Goal: Task Accomplishment & Management: Complete application form

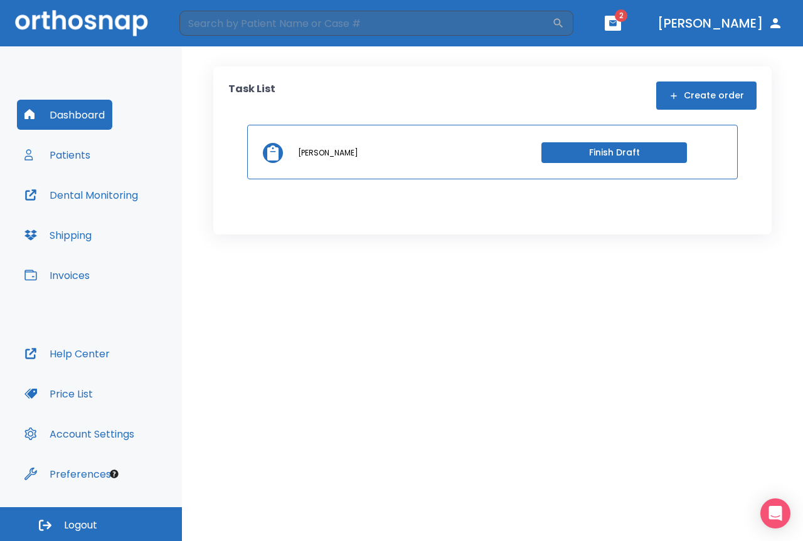
click at [617, 23] on icon "button" at bounding box center [613, 23] width 8 height 6
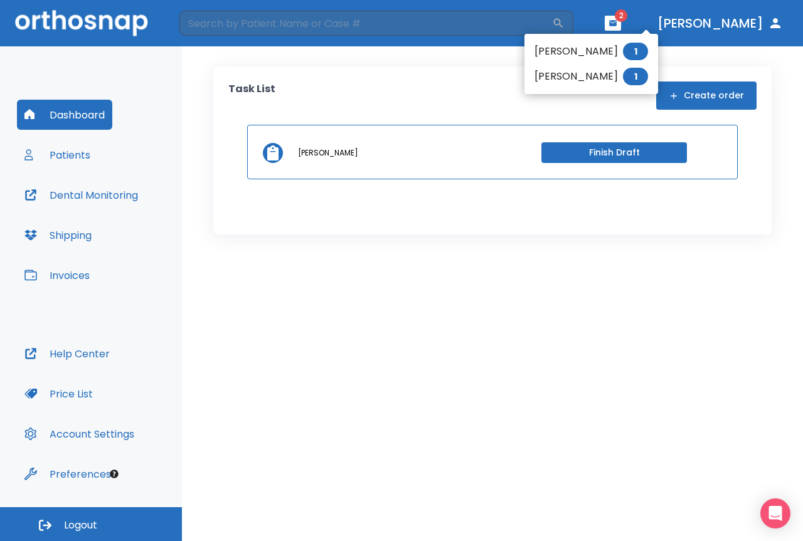
click at [369, 345] on div at bounding box center [401, 270] width 803 height 541
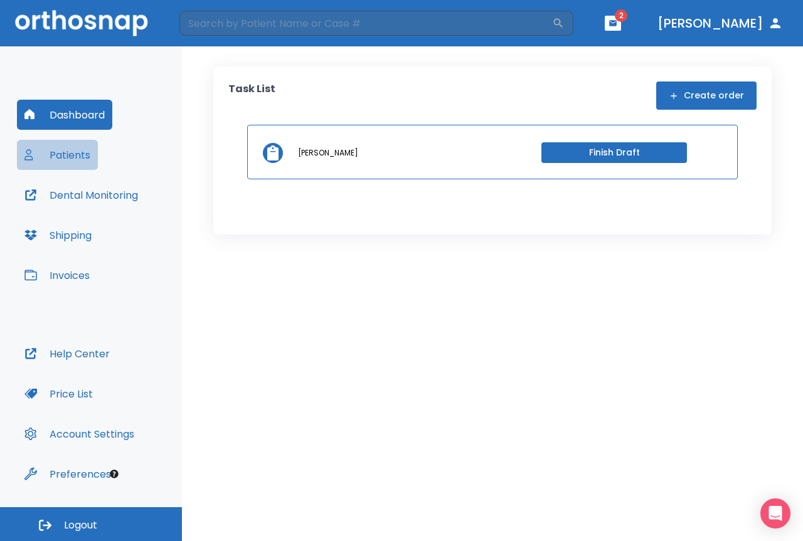
click at [75, 157] on button "Patients" at bounding box center [57, 155] width 81 height 30
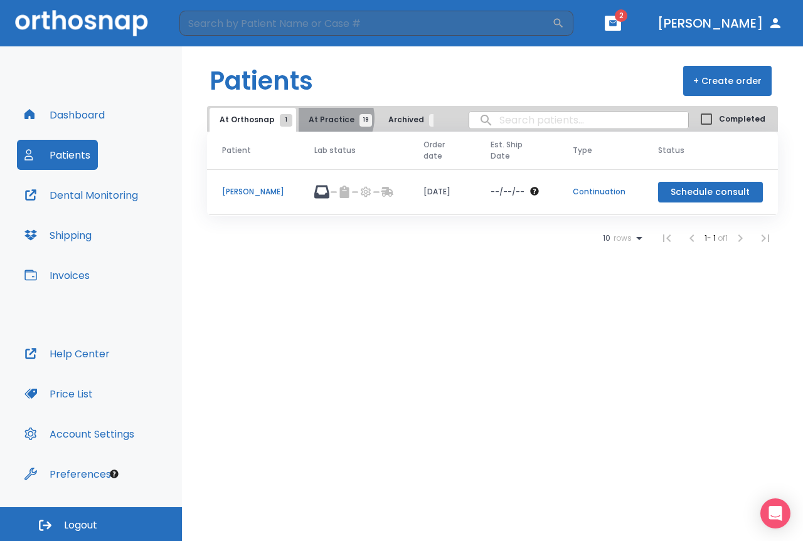
click at [325, 118] on span "At Practice 19" at bounding box center [337, 119] width 57 height 11
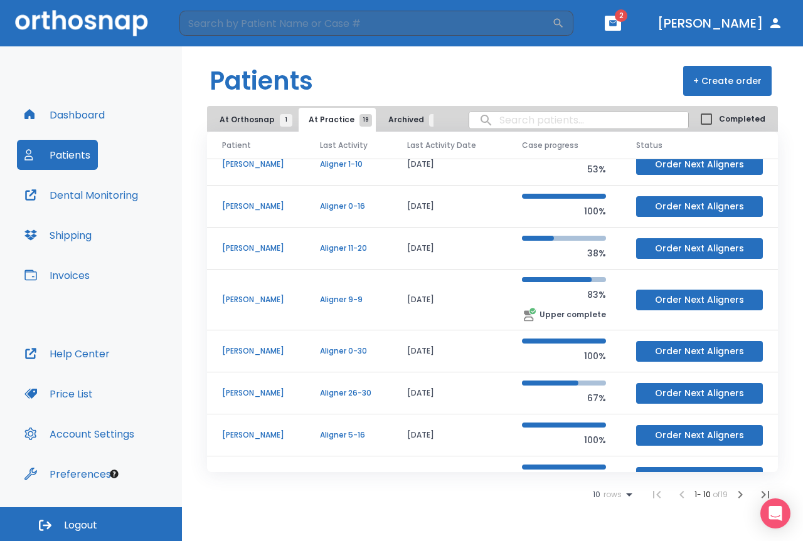
scroll to position [126, 0]
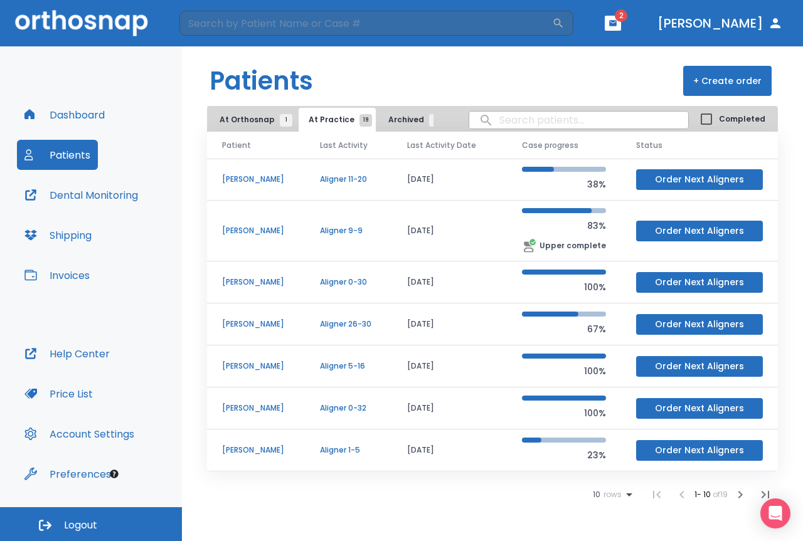
click at [253, 115] on span "At Orthosnap 1" at bounding box center [253, 119] width 67 height 11
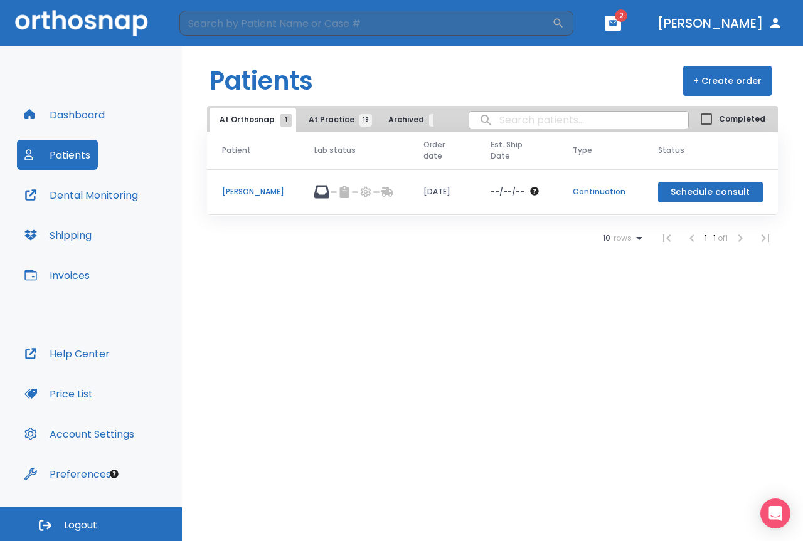
click at [273, 191] on p "[PERSON_NAME]" at bounding box center [253, 191] width 62 height 11
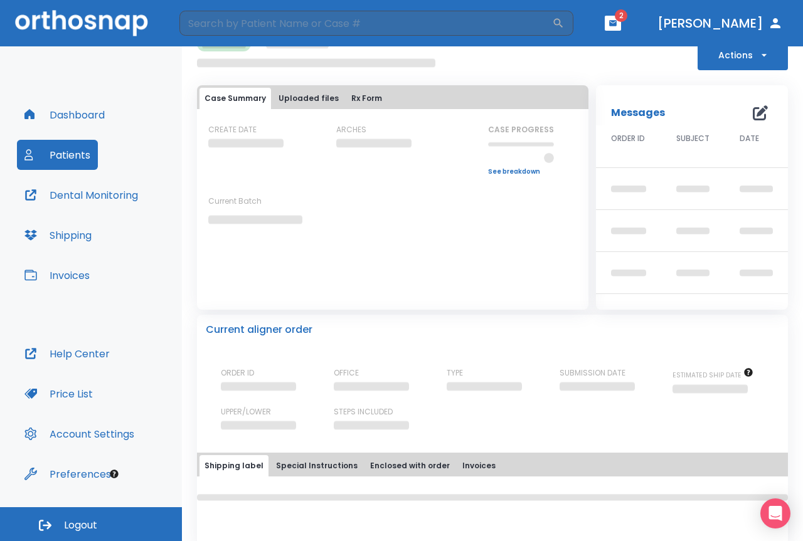
scroll to position [37, 0]
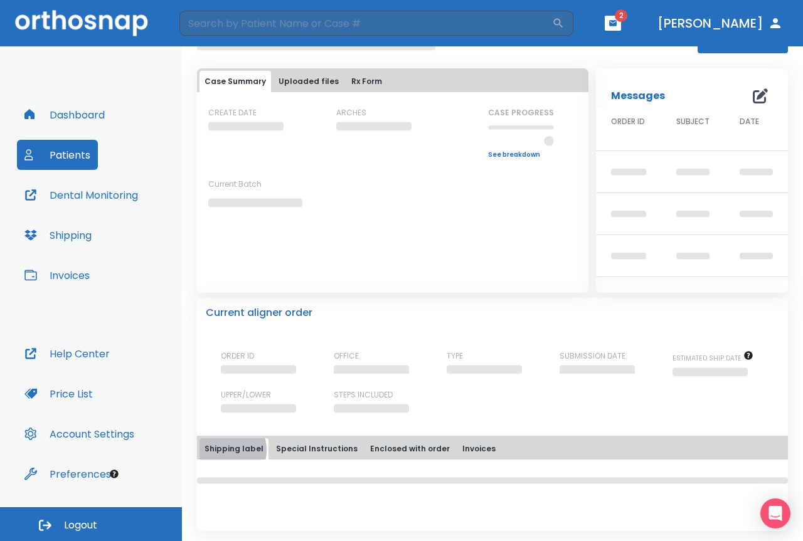
click at [221, 450] on button "Shipping label" at bounding box center [234, 449] width 69 height 21
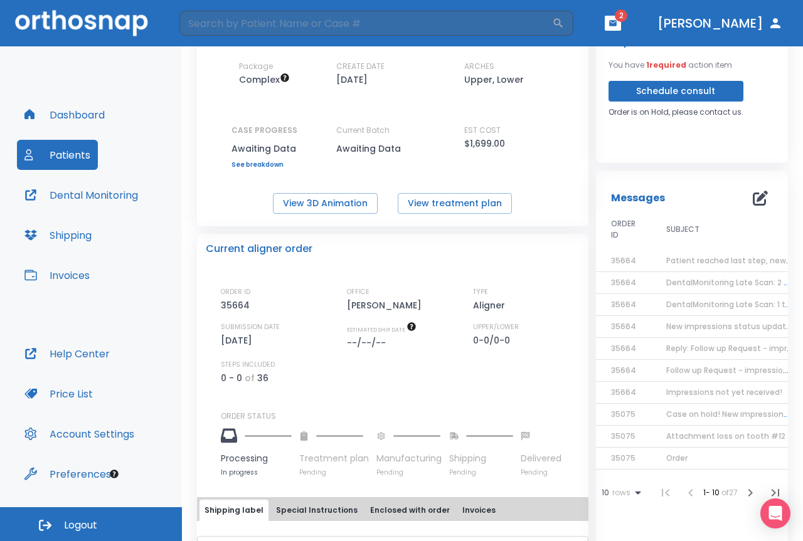
scroll to position [0, 0]
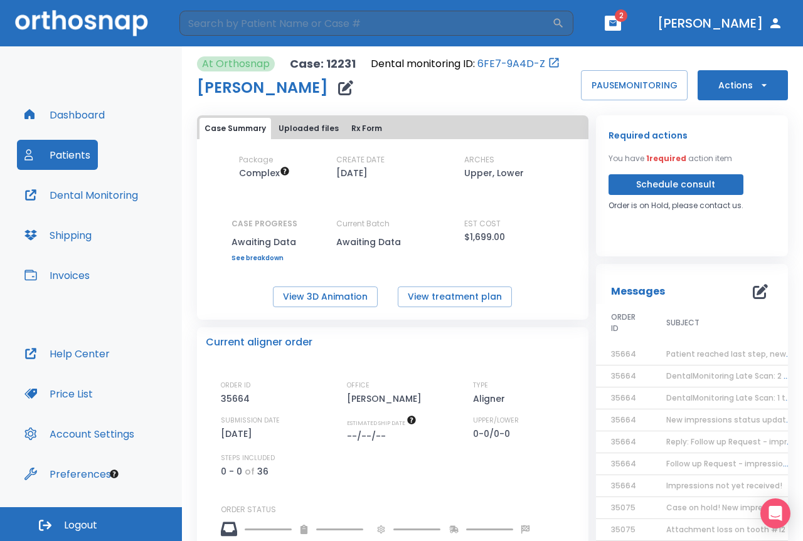
click at [740, 83] on button "Actions" at bounding box center [743, 85] width 90 height 30
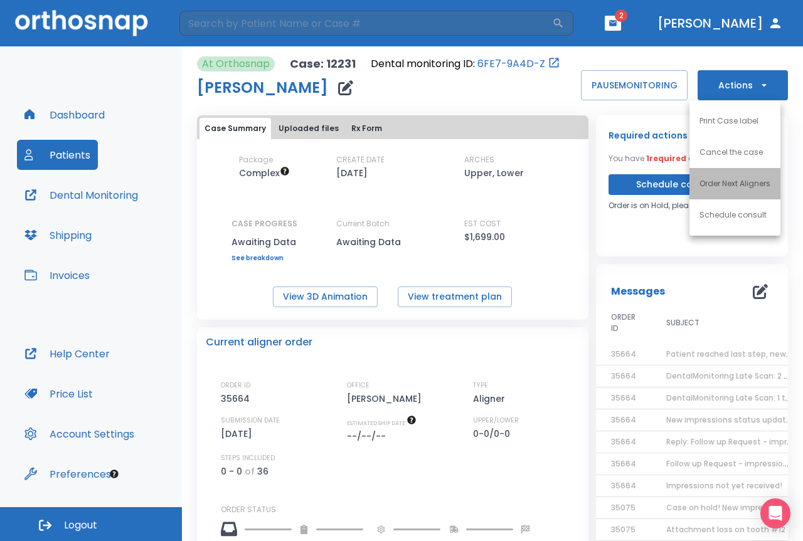
click at [727, 186] on p "Order Next Aligners" at bounding box center [735, 183] width 71 height 11
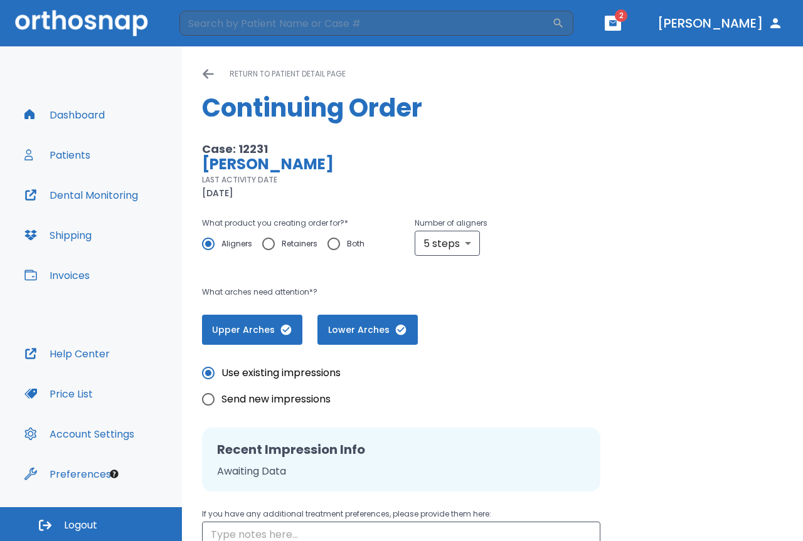
scroll to position [63, 0]
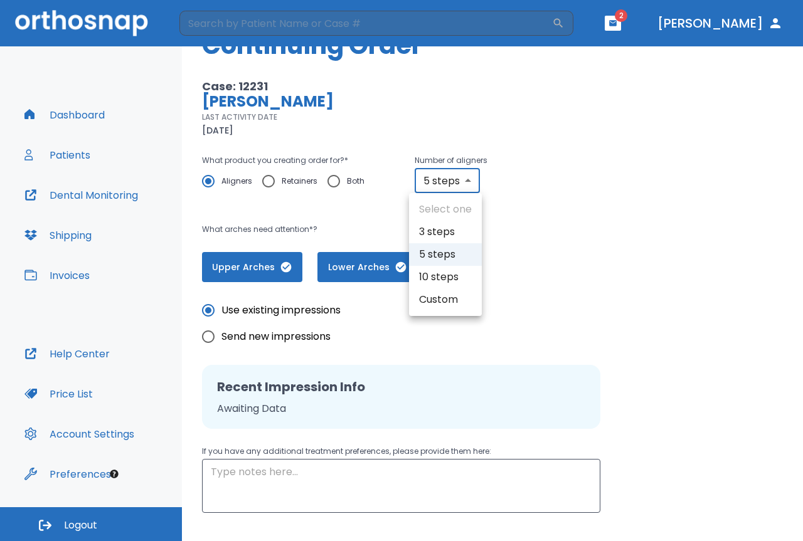
click at [462, 176] on body "​ 2 [PERSON_NAME] Dashboard Patients Dental Monitoring Shipping Invoices Help C…" at bounding box center [401, 270] width 803 height 541
click at [436, 274] on li "10 steps" at bounding box center [445, 277] width 73 height 23
type input "10"
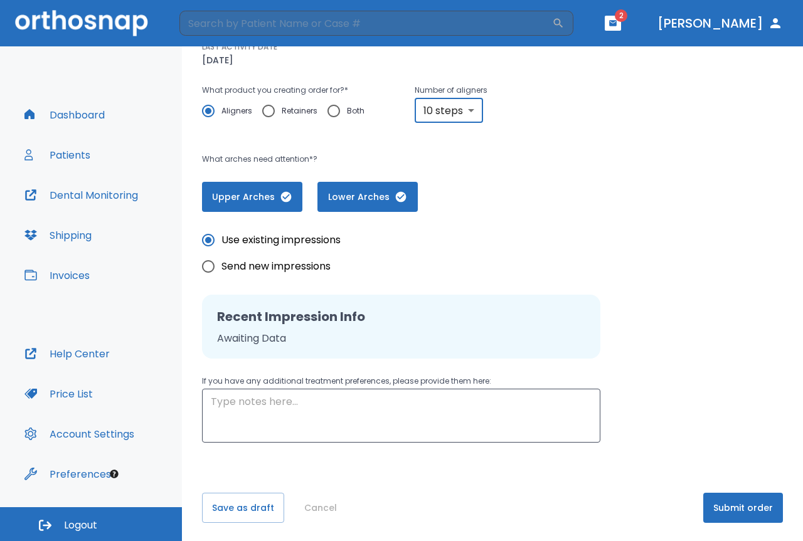
scroll to position [135, 0]
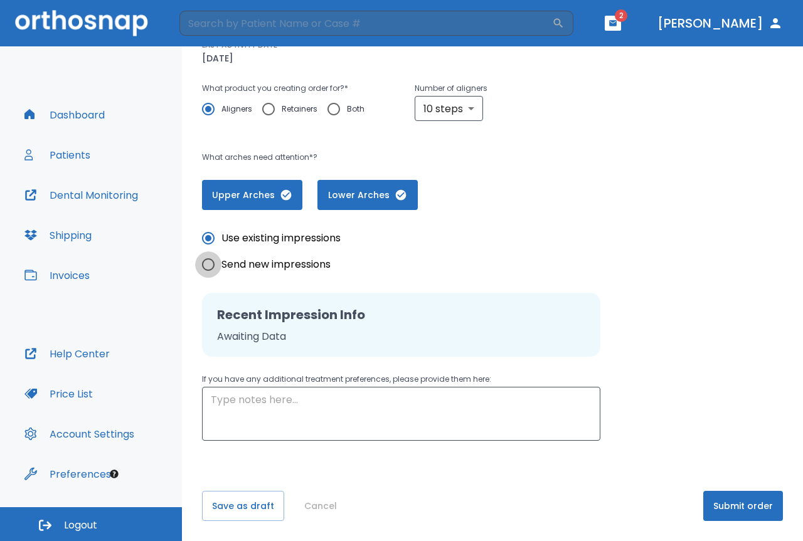
click at [207, 267] on input "Send new impressions" at bounding box center [208, 265] width 26 height 26
radio input "true"
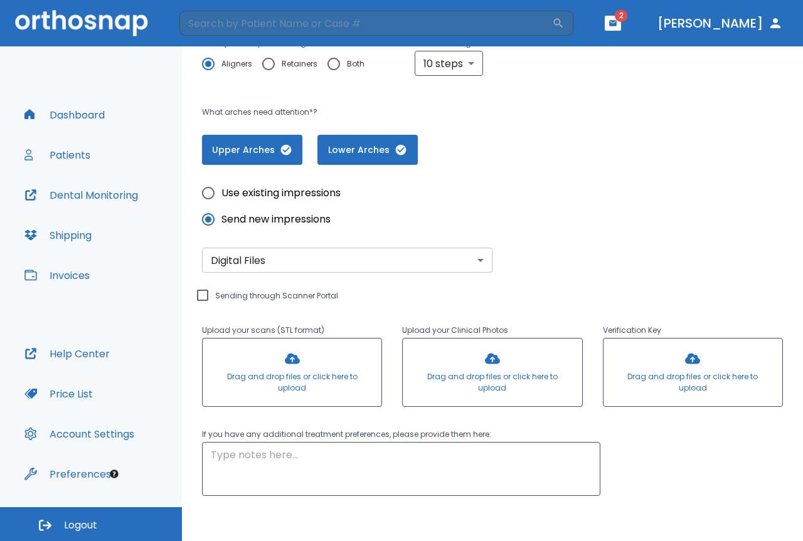
scroll to position [235, 0]
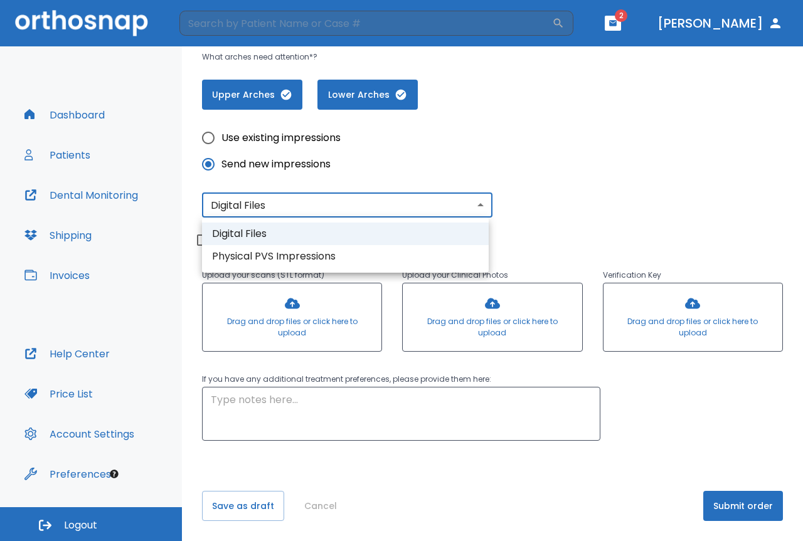
click at [466, 198] on body "​ 2 [PERSON_NAME] Dashboard Patients Dental Monitoring Shipping Invoices Help C…" at bounding box center [401, 270] width 803 height 541
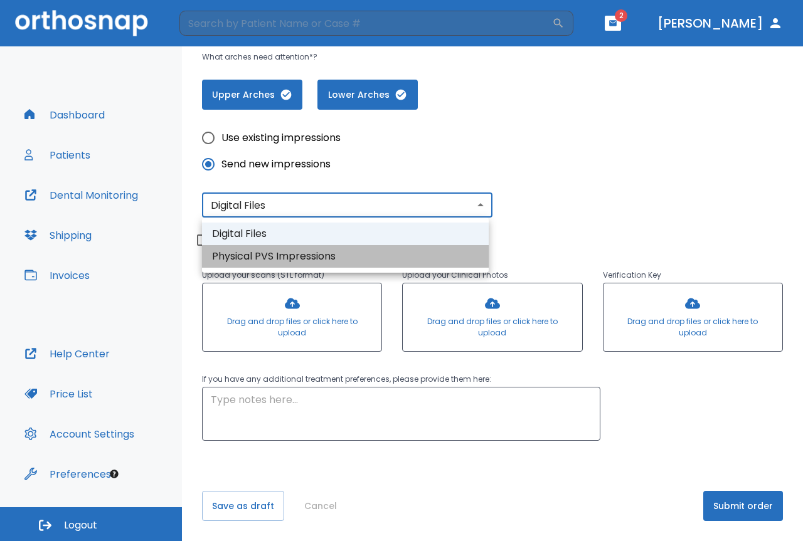
click at [261, 254] on li "Physical PVS Impressions" at bounding box center [345, 256] width 287 height 23
type input "physical"
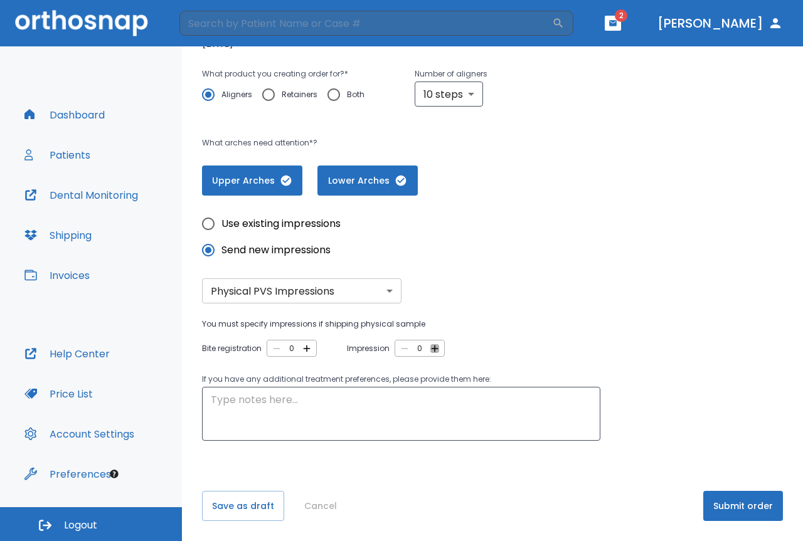
click at [435, 349] on icon "button" at bounding box center [434, 348] width 11 height 11
type input "2"
click at [650, 508] on button "Create shipping label" at bounding box center [628, 506] width 119 height 30
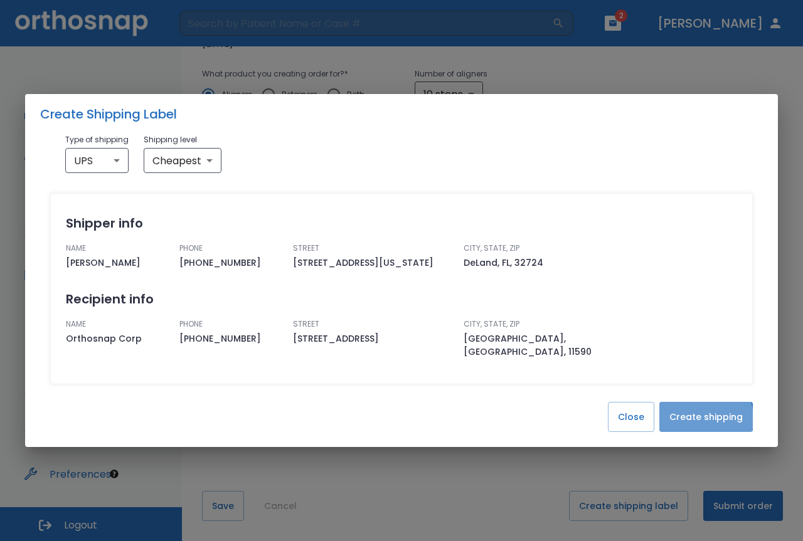
click at [695, 412] on button "Create shipping" at bounding box center [705, 417] width 93 height 30
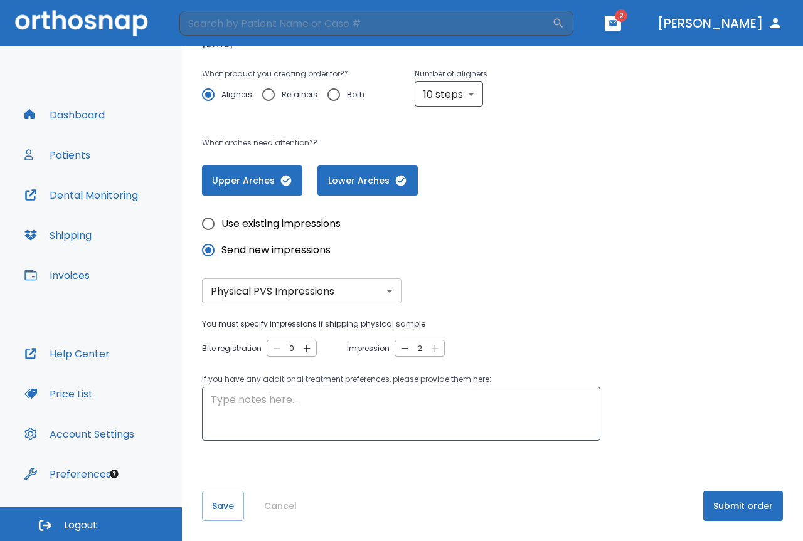
scroll to position [0, 0]
click at [733, 505] on button "Submit order" at bounding box center [743, 506] width 80 height 30
click at [740, 508] on button "Submit order" at bounding box center [743, 506] width 80 height 30
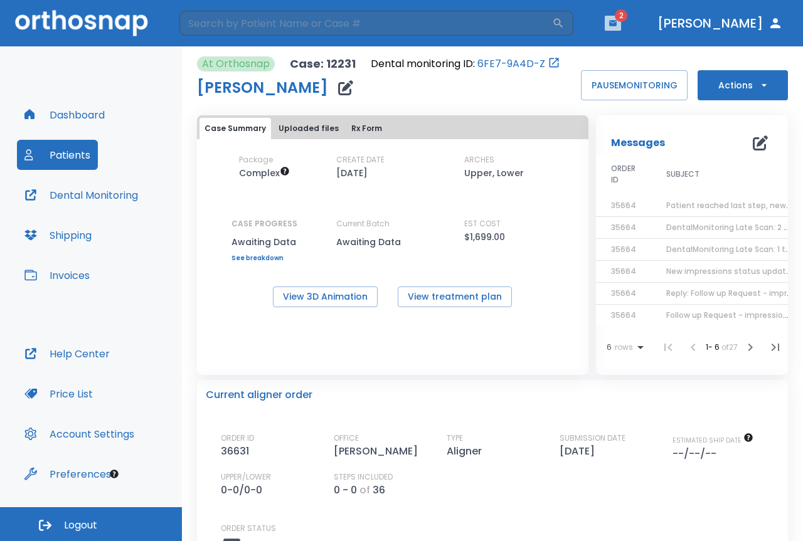
click at [621, 18] on button "button" at bounding box center [613, 23] width 16 height 15
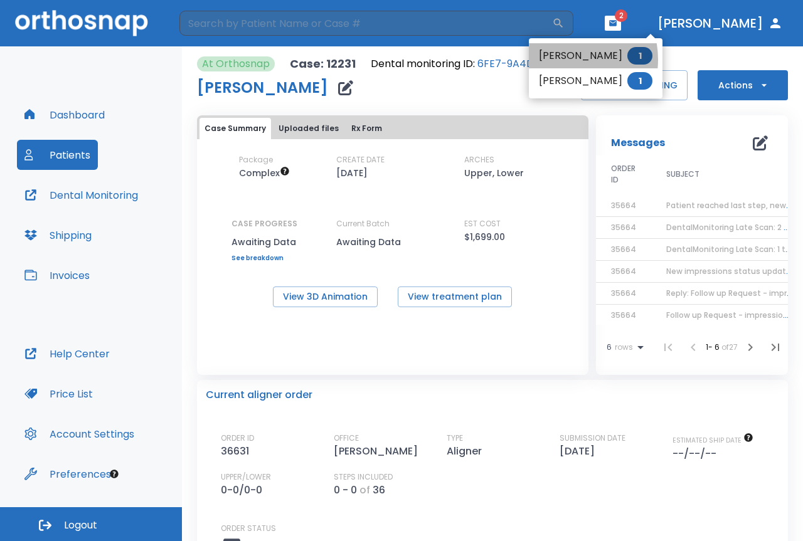
click at [561, 59] on li "[PERSON_NAME] 1" at bounding box center [596, 55] width 134 height 25
